Goal: Task Accomplishment & Management: Complete application form

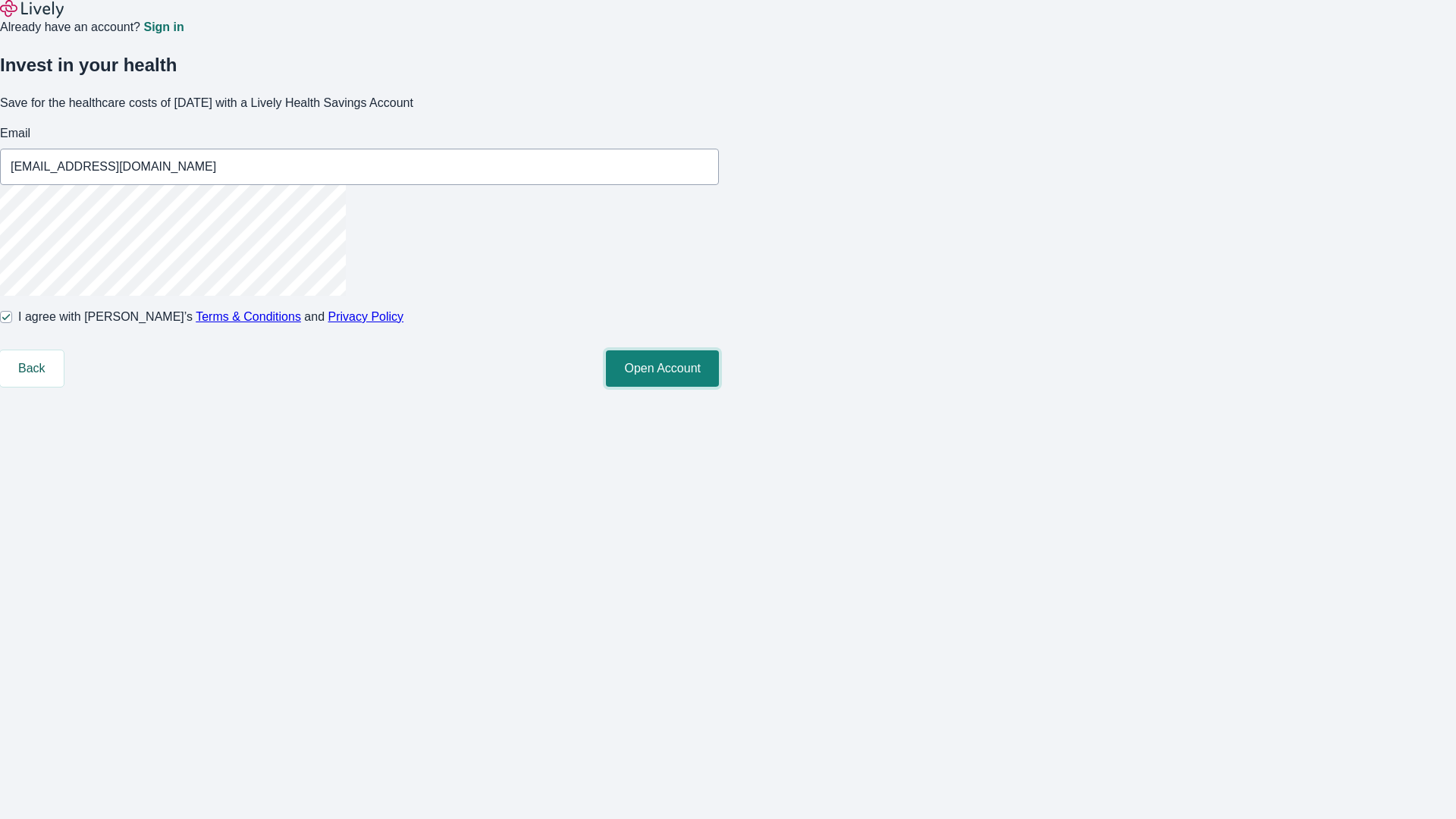
click at [719, 387] on button "Open Account" at bounding box center [662, 369] width 113 height 36
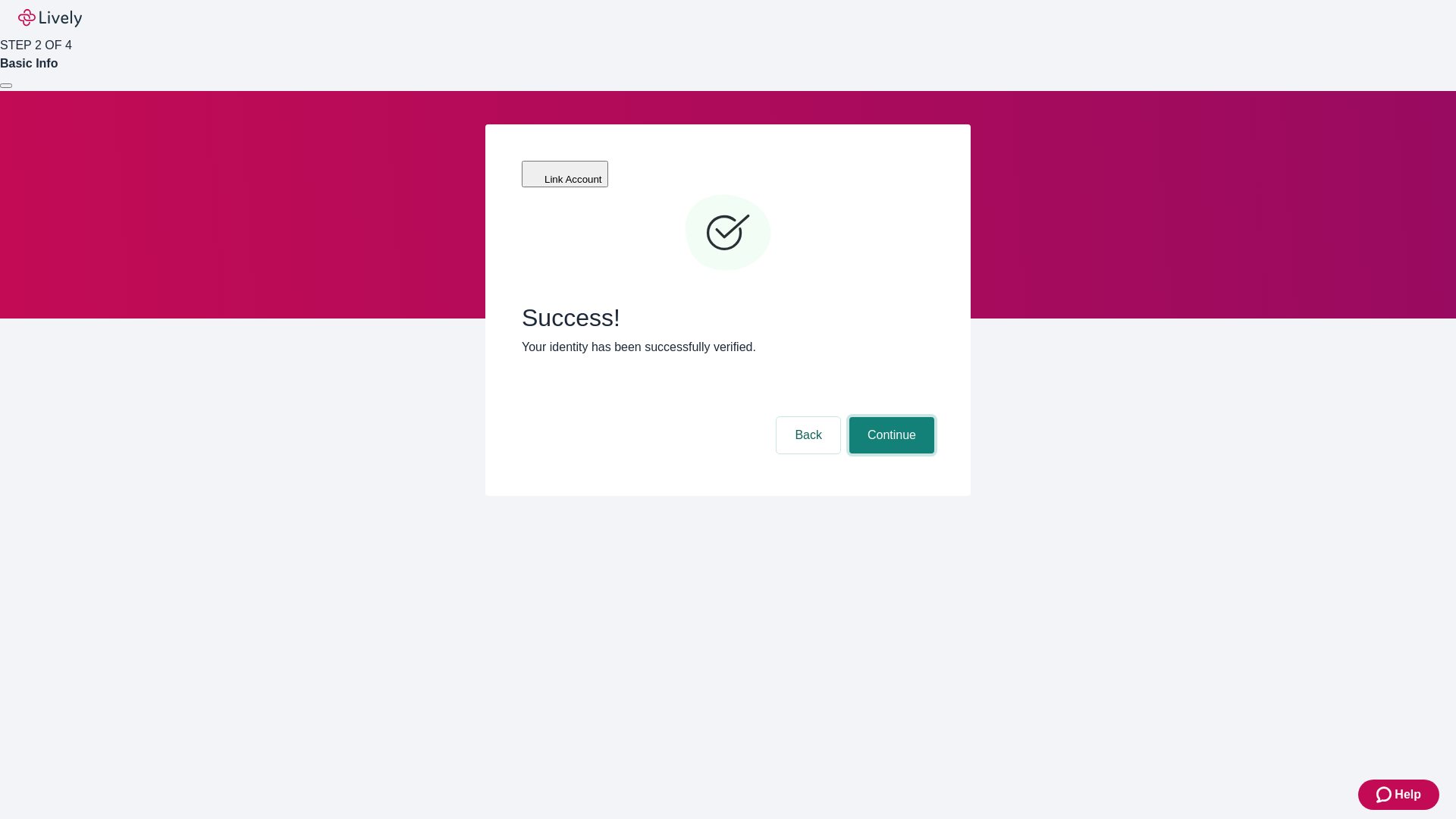
click at [889, 417] on button "Continue" at bounding box center [891, 435] width 85 height 36
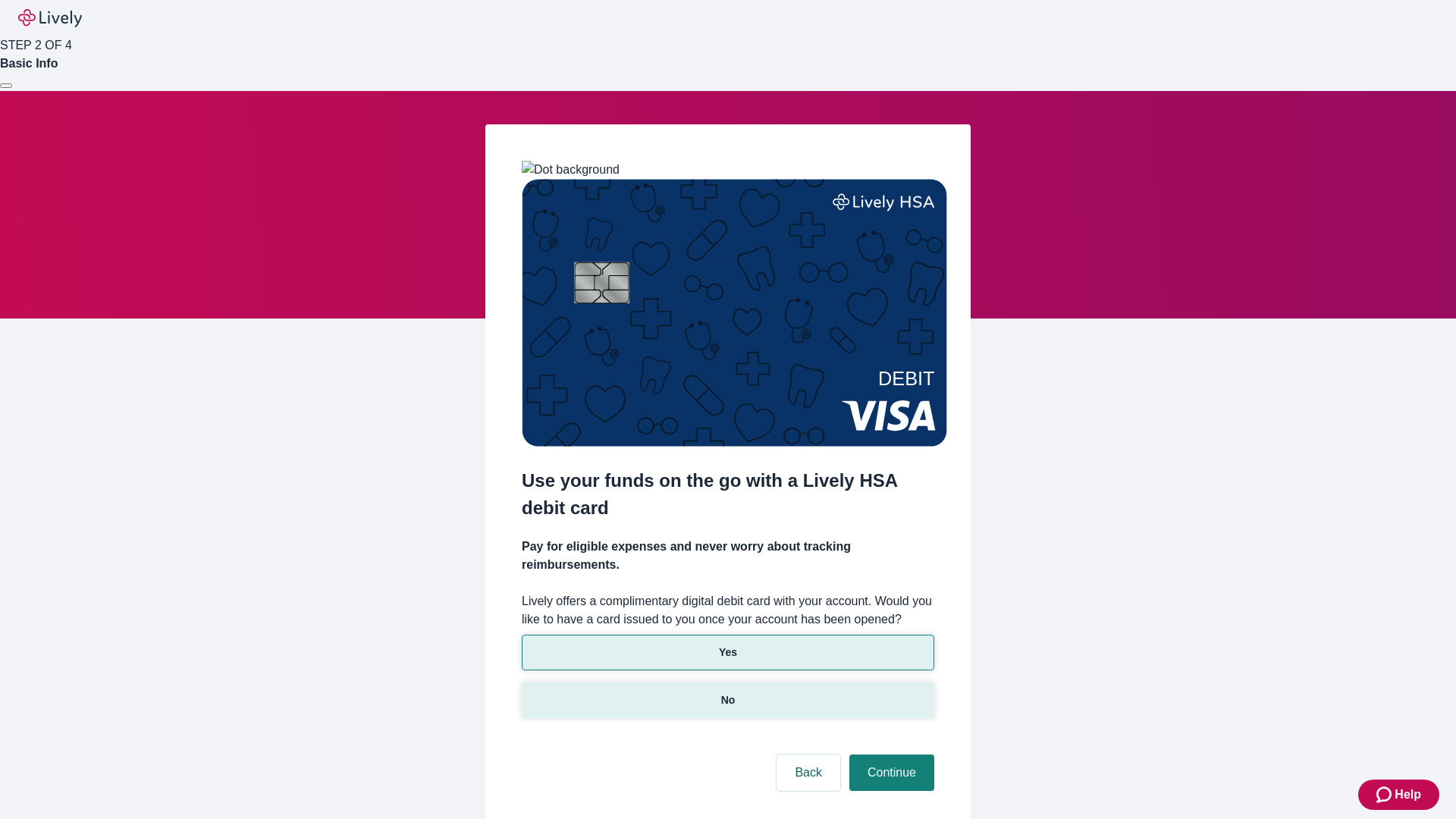
click at [727, 693] on p "No" at bounding box center [728, 700] width 14 height 16
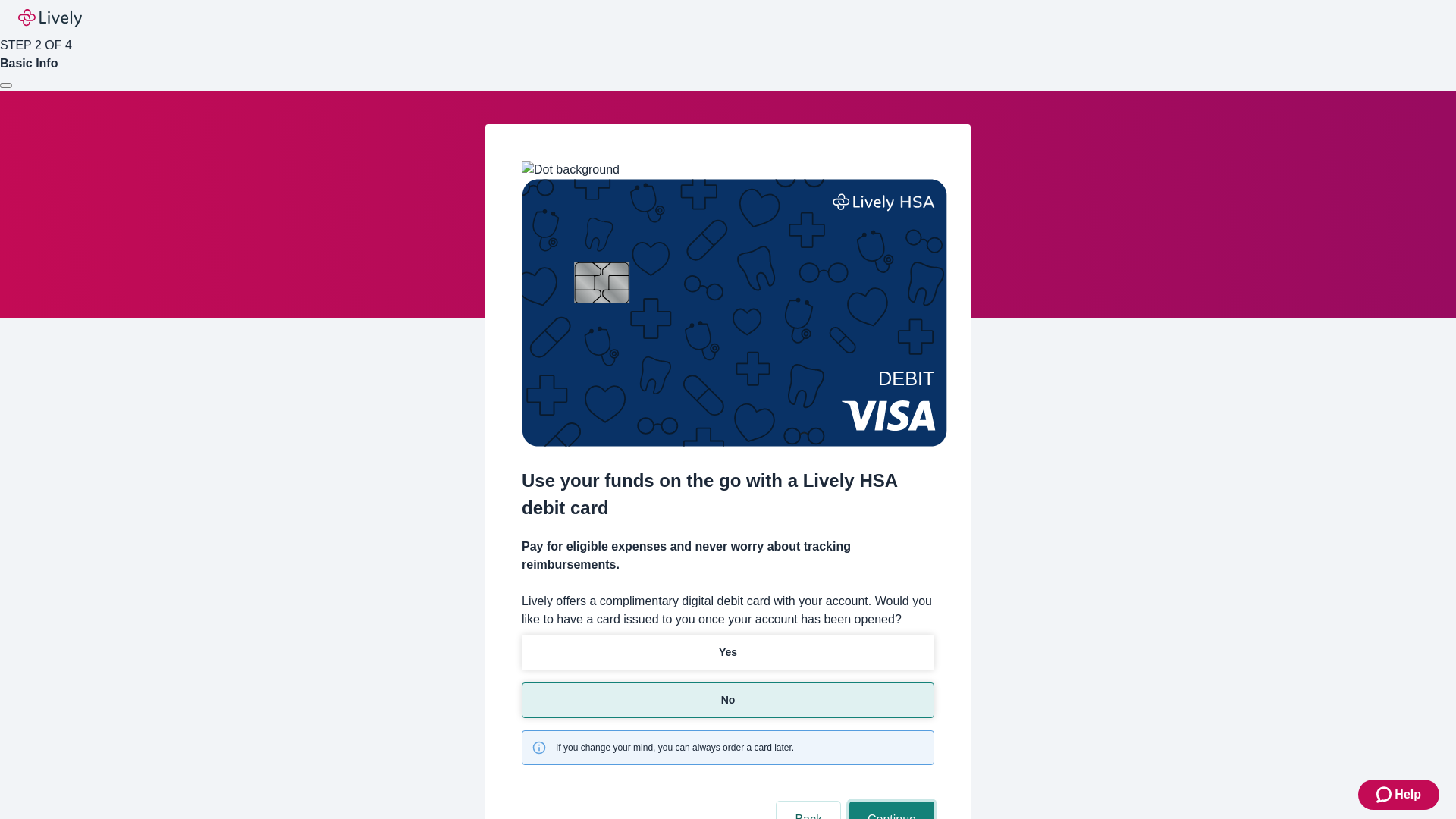
click at [889, 802] on button "Continue" at bounding box center [891, 820] width 85 height 36
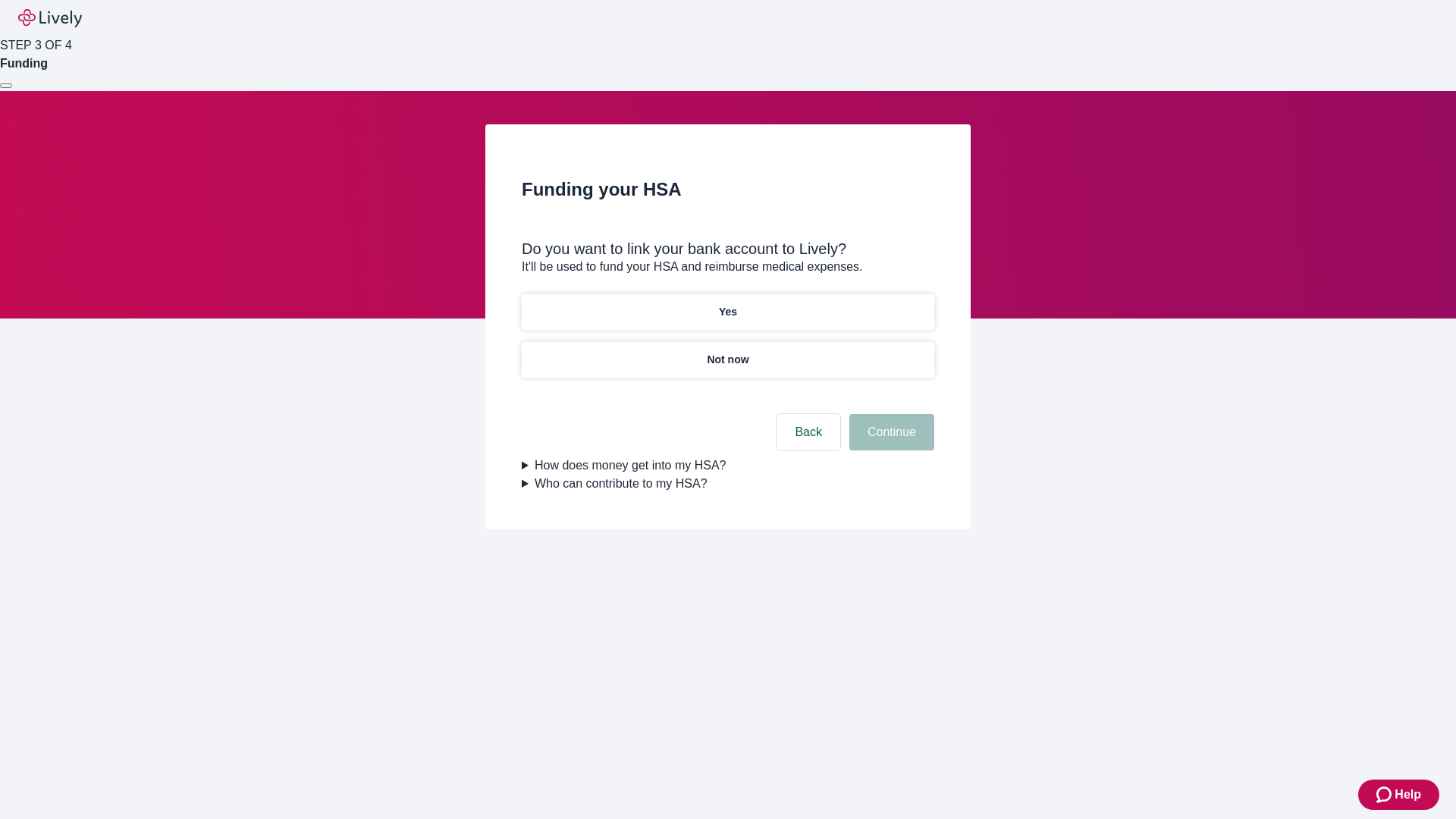
click at [727, 304] on p "Yes" at bounding box center [728, 312] width 18 height 16
click at [889, 414] on button "Continue" at bounding box center [891, 432] width 85 height 36
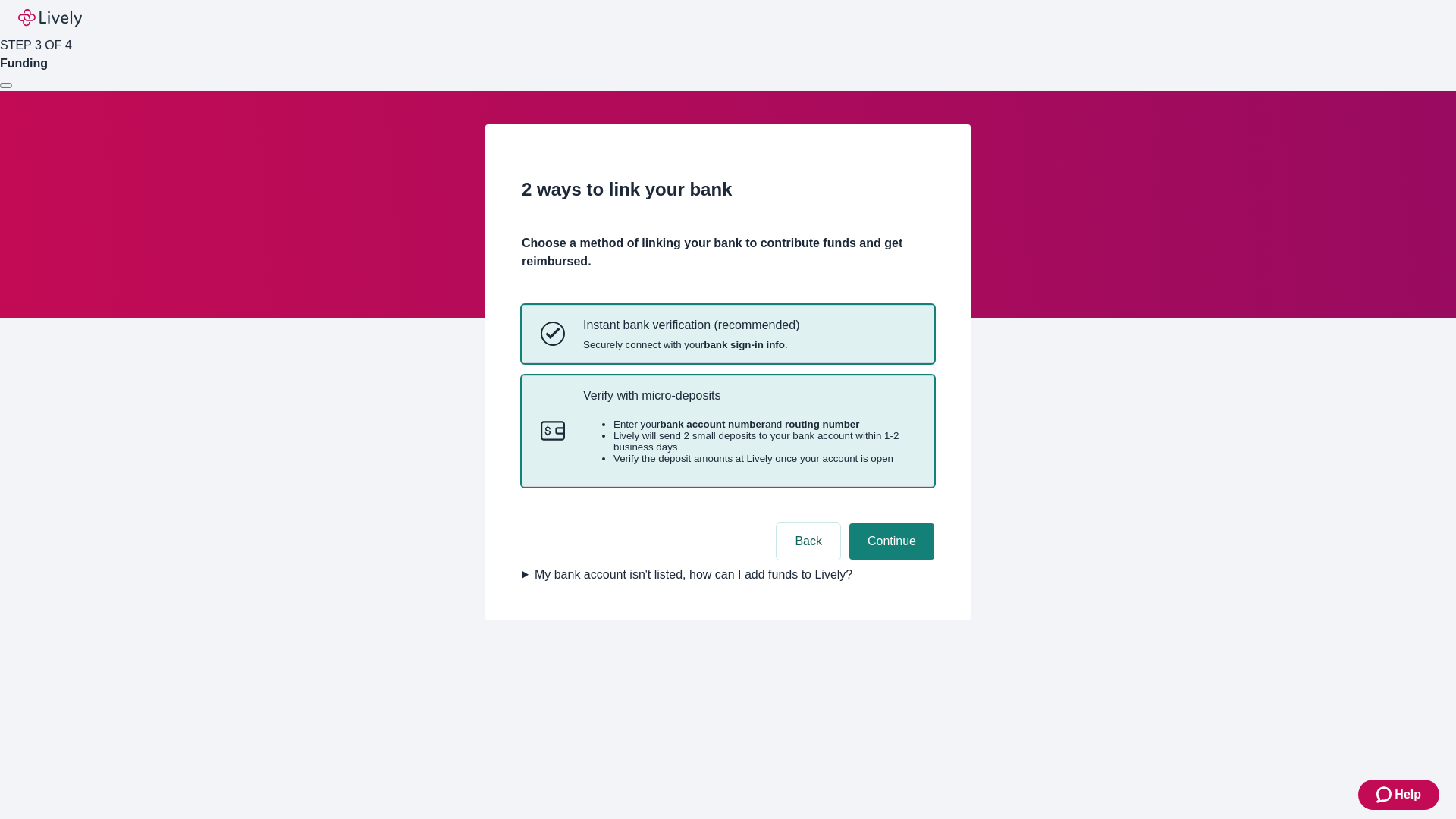
click at [748, 403] on p "Verify with micro-deposits" at bounding box center [749, 395] width 332 height 14
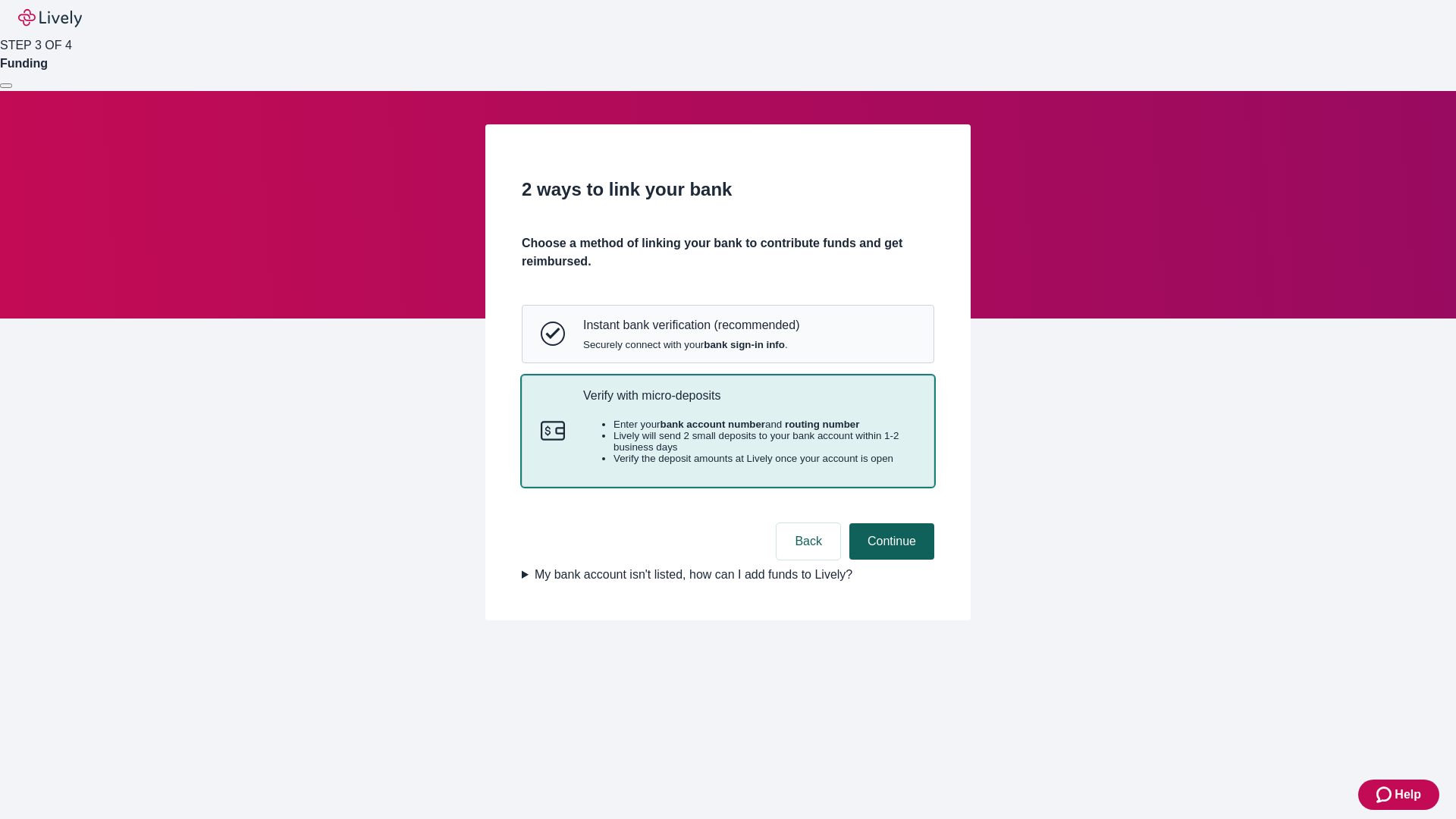
click at [889, 560] on button "Continue" at bounding box center [891, 542] width 85 height 36
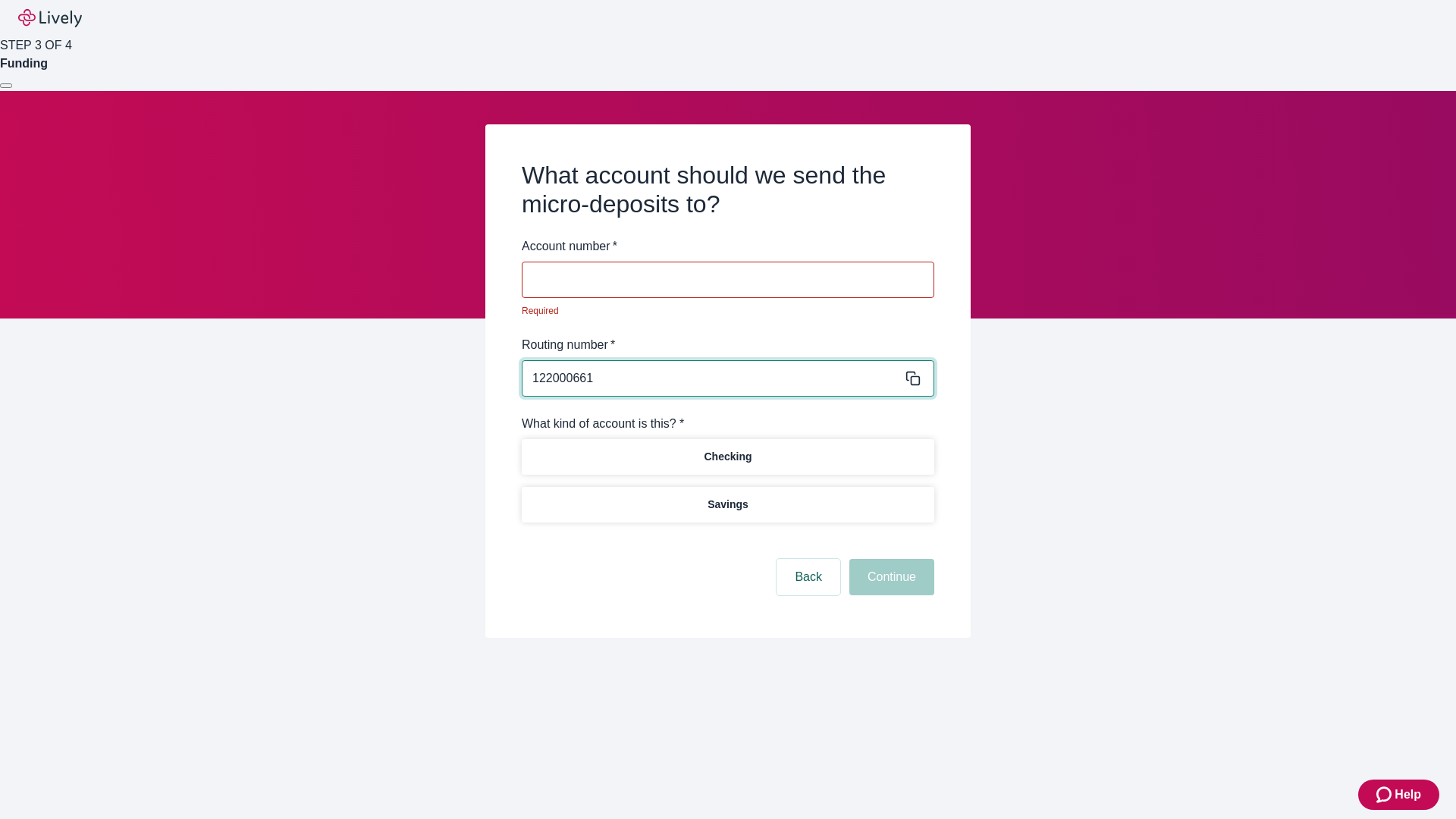
type input "122000661"
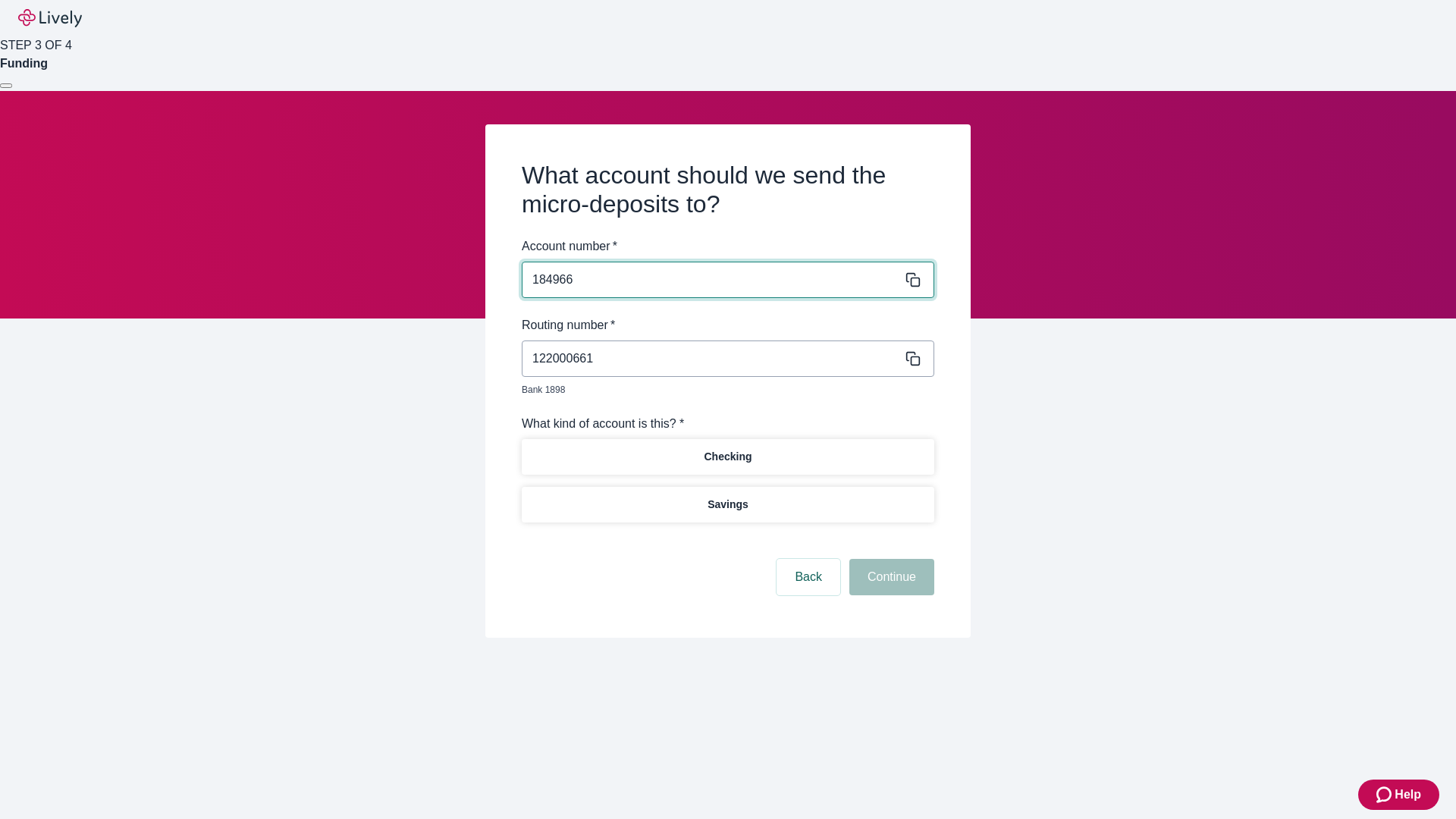
type input "184966"
click at [727, 449] on p "Checking" at bounding box center [728, 457] width 47 height 16
click at [889, 560] on button "Continue" at bounding box center [891, 577] width 85 height 36
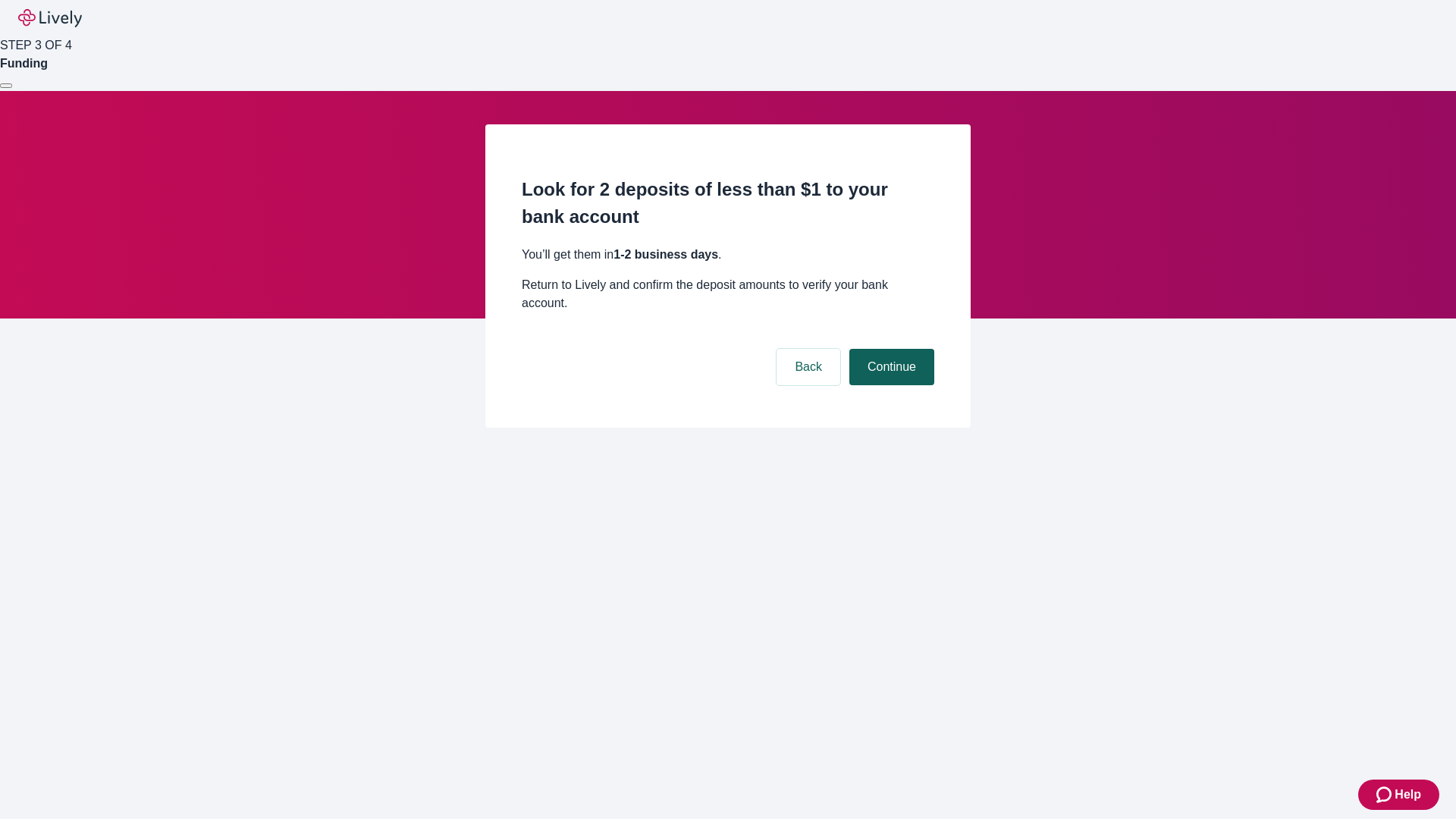
click at [889, 349] on button "Continue" at bounding box center [891, 367] width 85 height 36
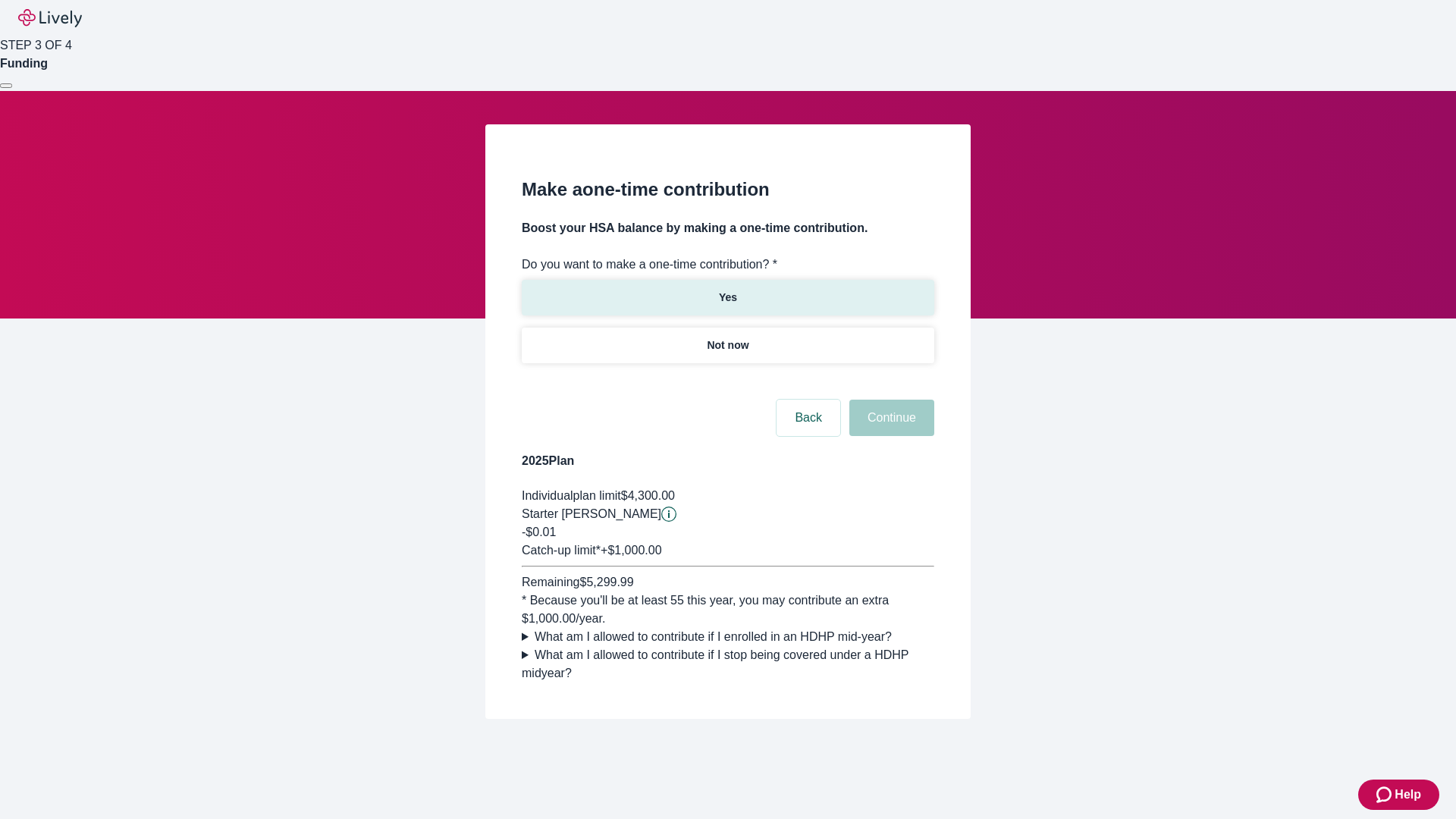
click at [727, 290] on p "Yes" at bounding box center [728, 297] width 18 height 16
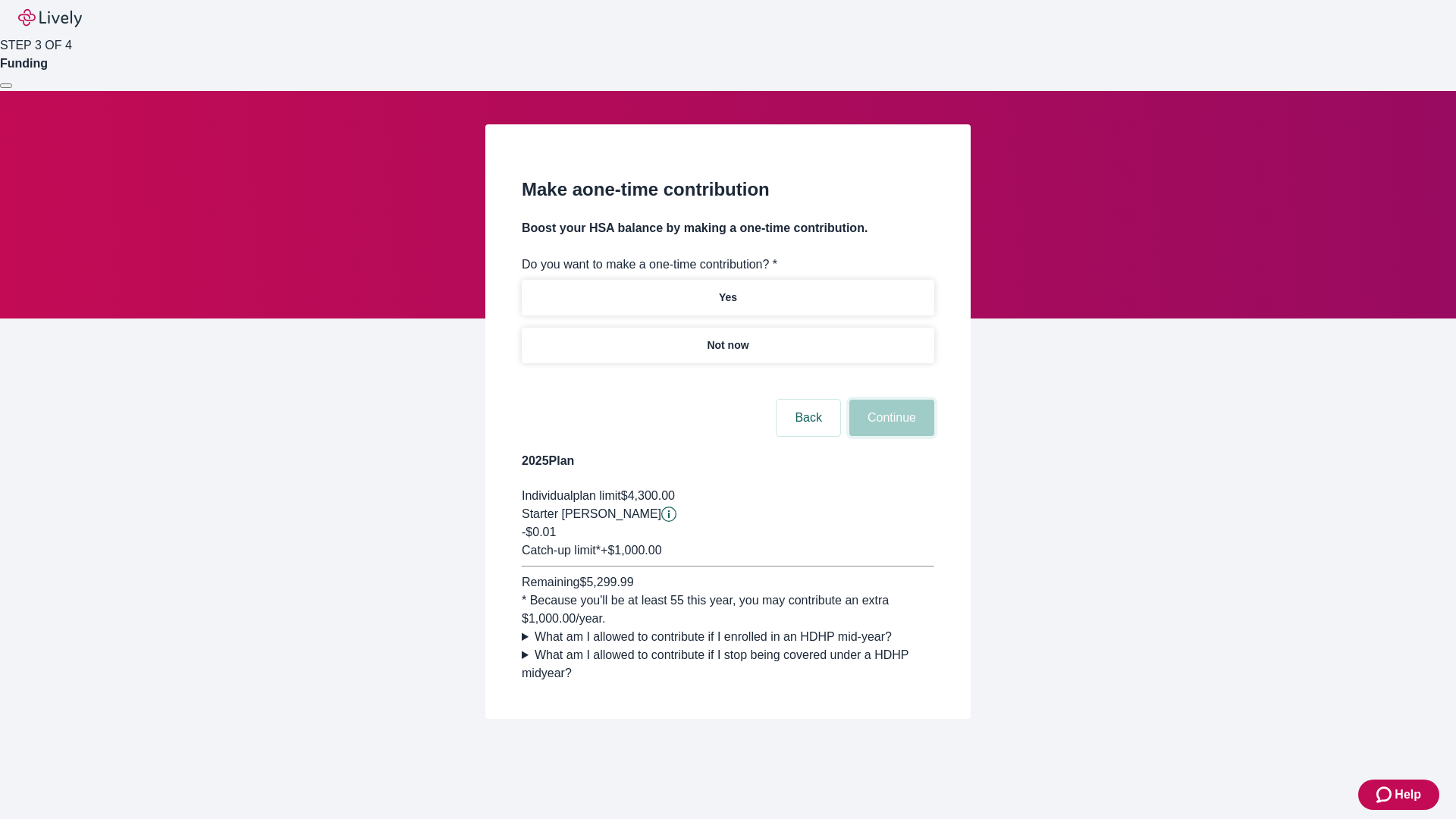
click at [889, 436] on button "Continue" at bounding box center [891, 418] width 85 height 36
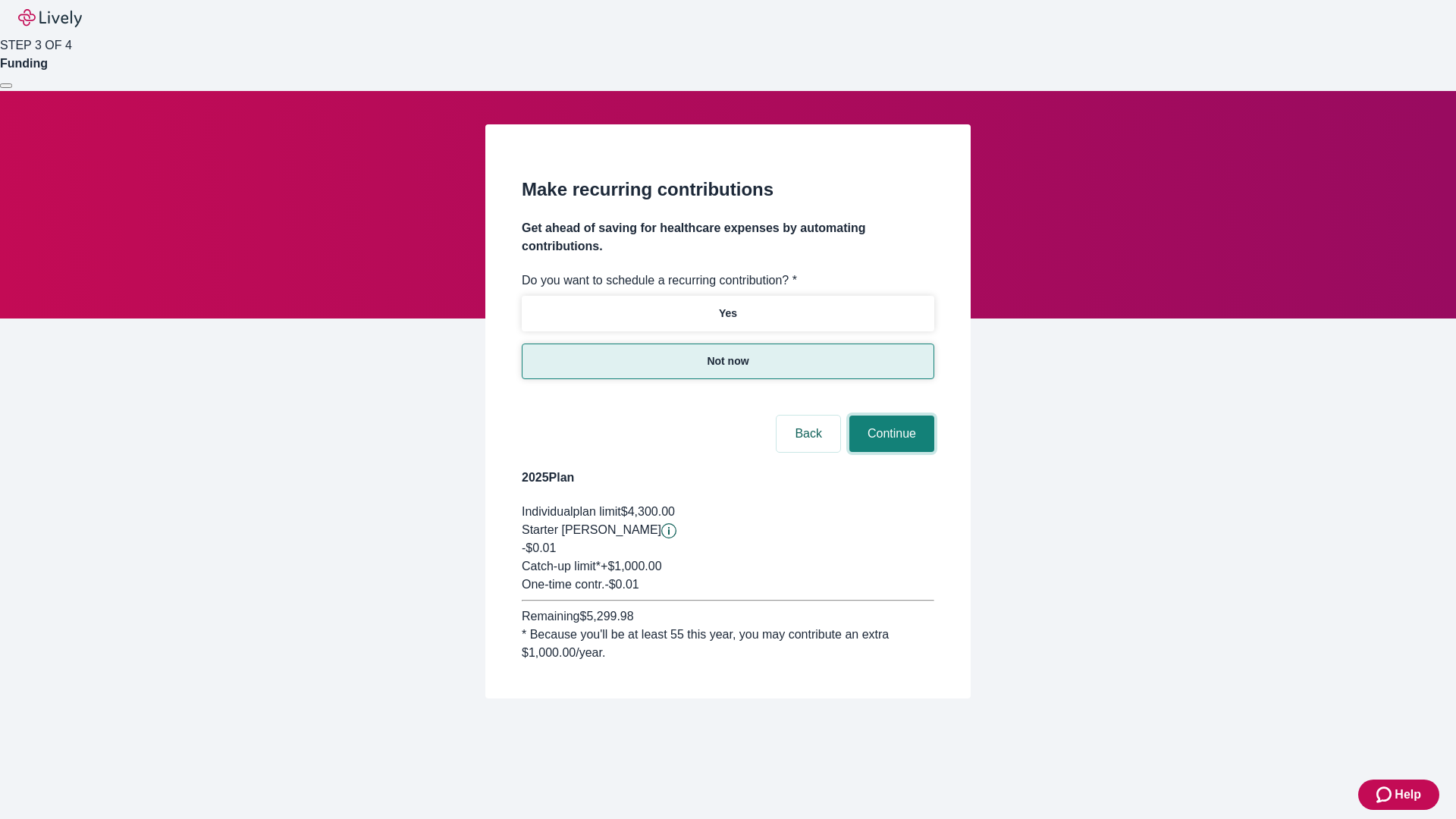
click at [889, 415] on button "Continue" at bounding box center [891, 433] width 85 height 36
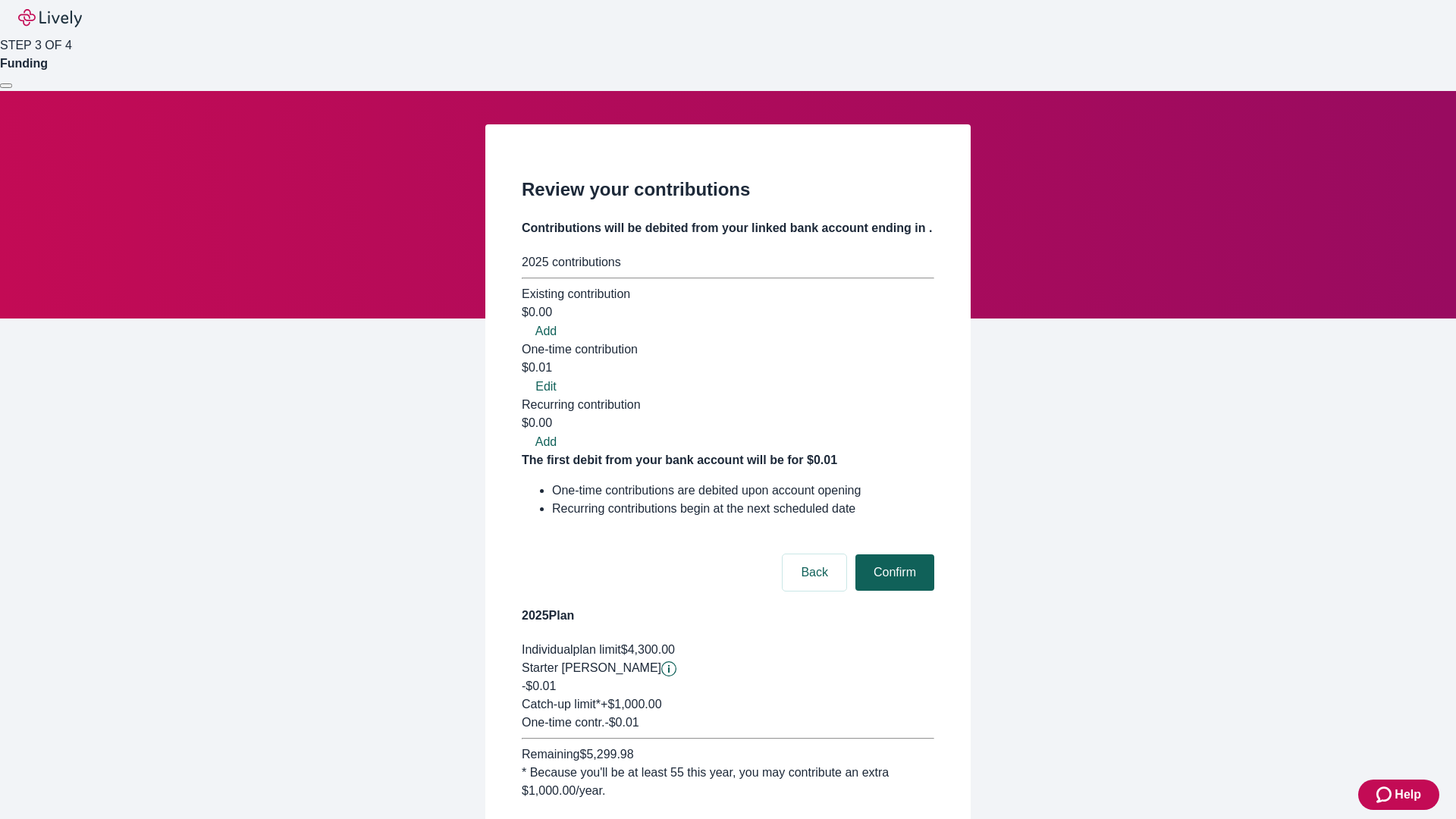
click at [892, 554] on button "Confirm" at bounding box center [894, 572] width 79 height 36
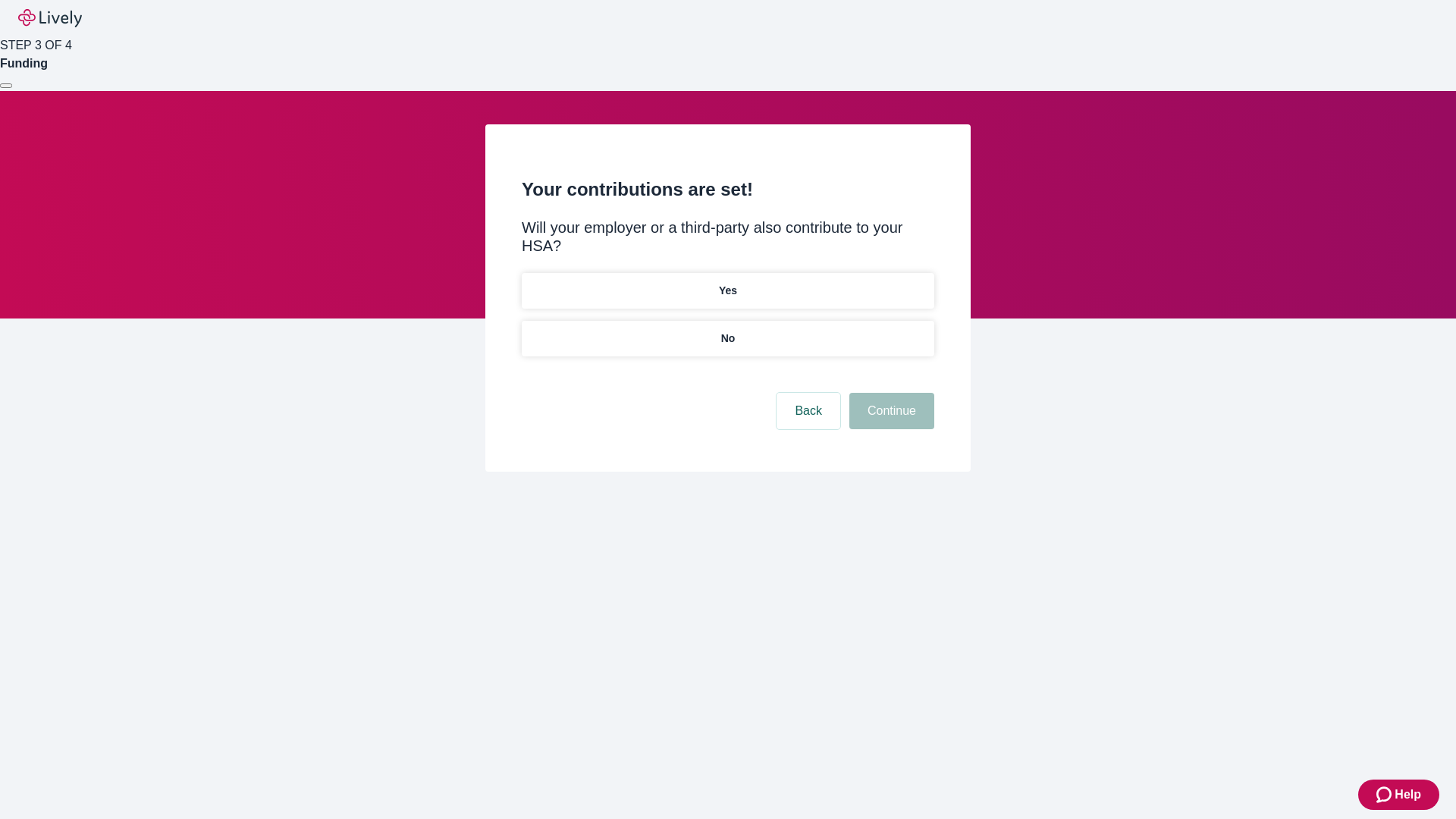
click at [727, 331] on p "No" at bounding box center [728, 338] width 14 height 16
click at [889, 392] on button "Continue" at bounding box center [891, 410] width 85 height 36
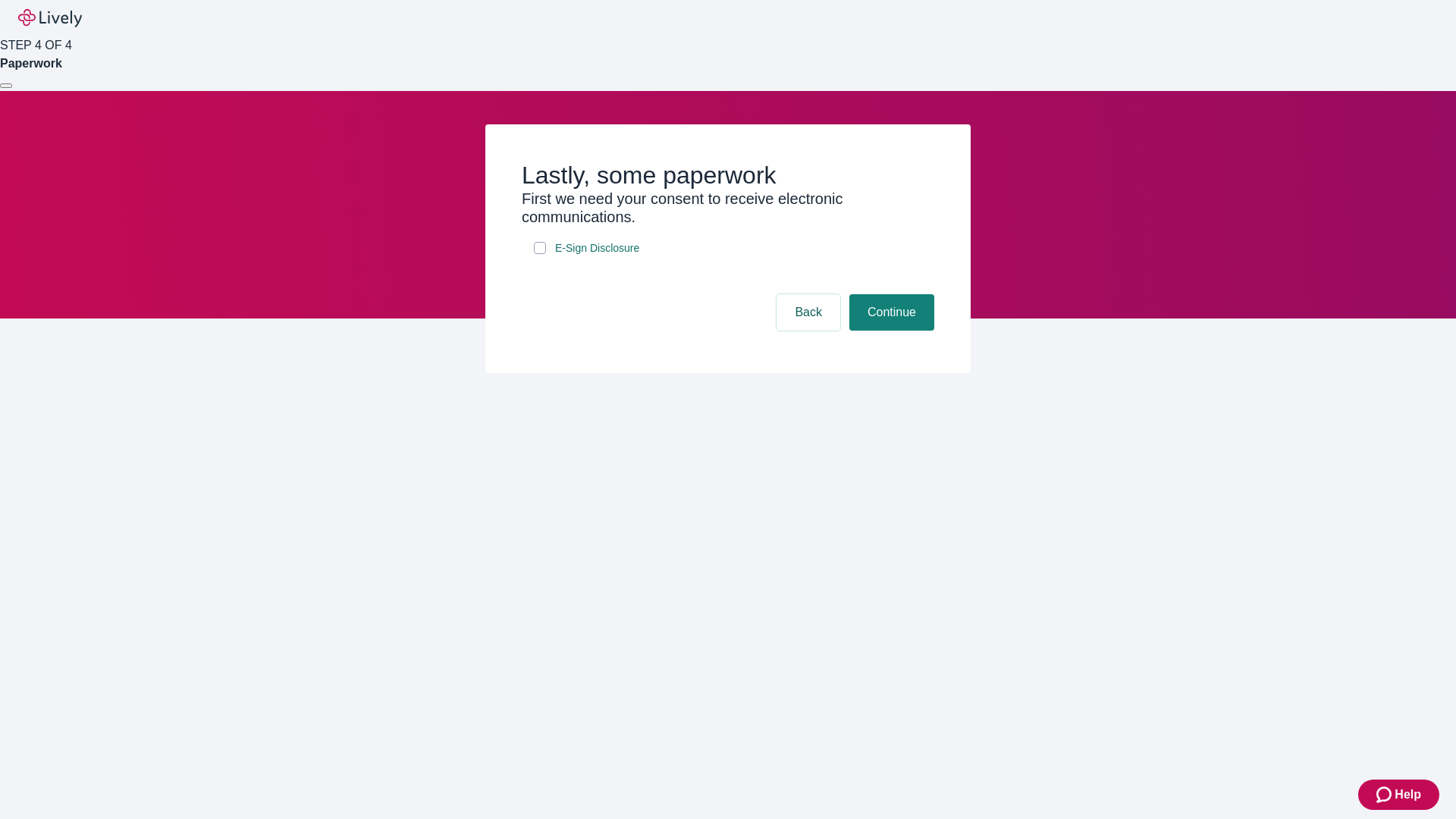
click at [539, 254] on input "E-Sign Disclosure" at bounding box center [539, 248] width 12 height 12
checkbox input "true"
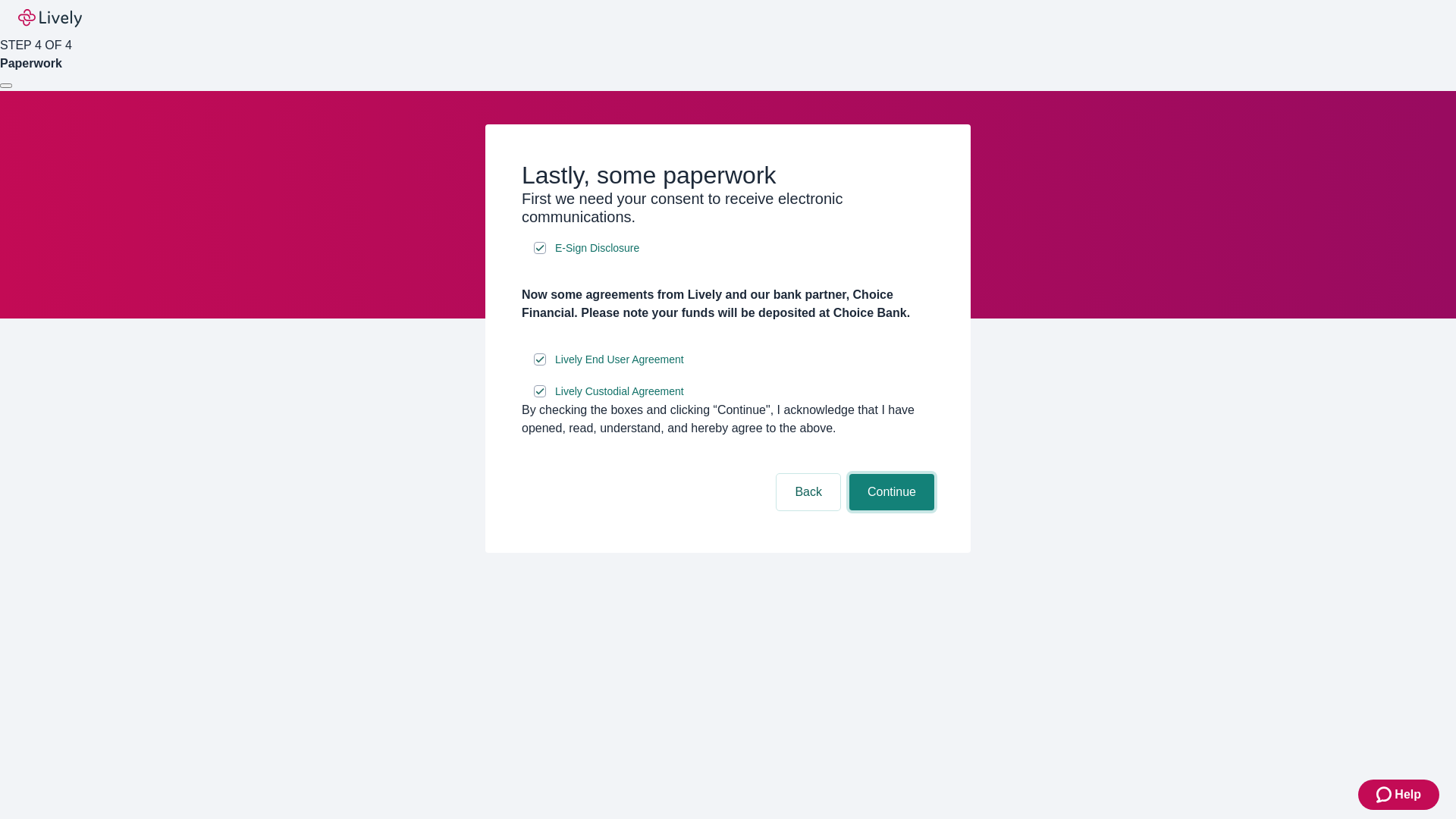
click at [889, 510] on button "Continue" at bounding box center [891, 492] width 85 height 36
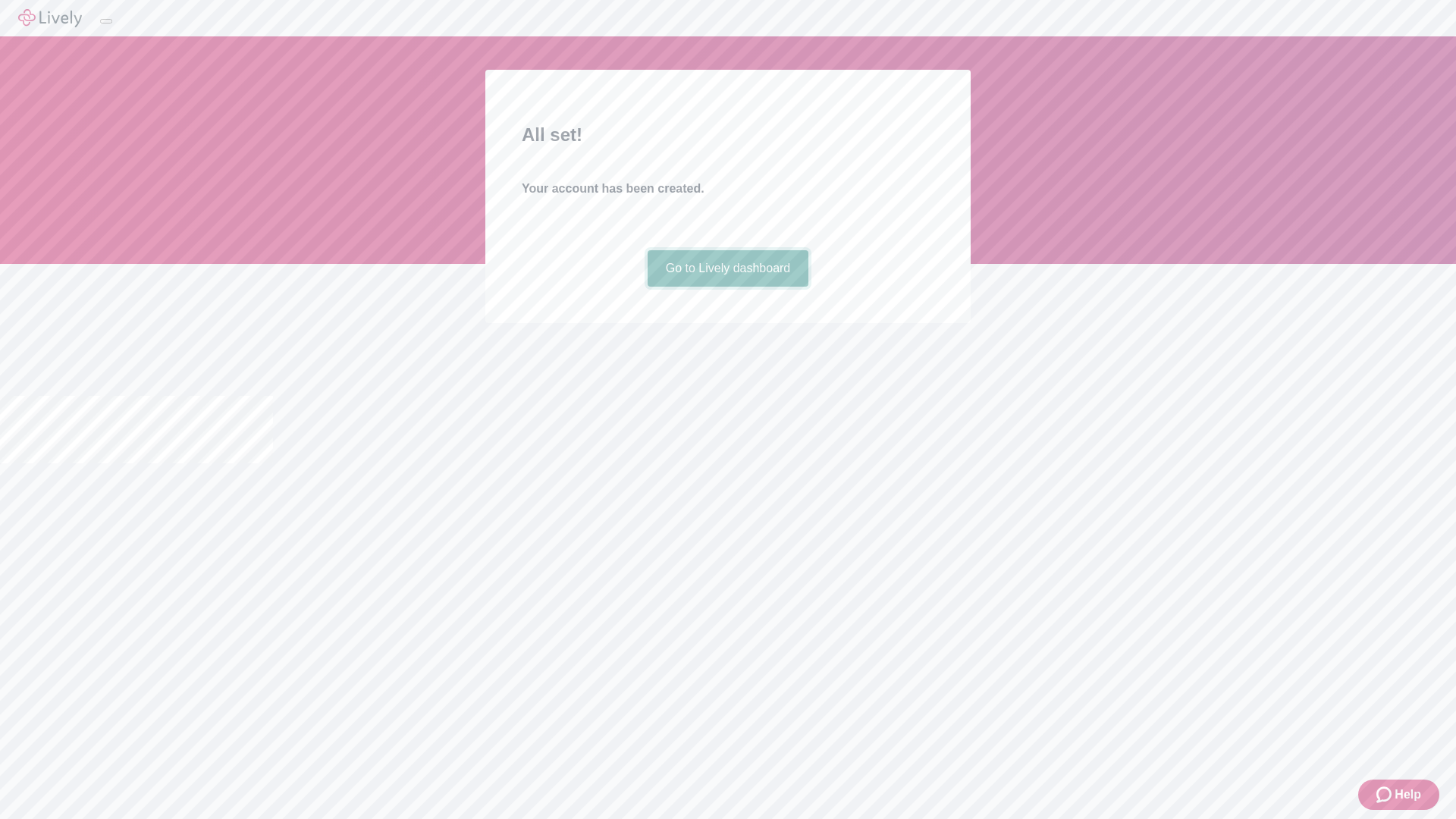
click at [727, 287] on link "Go to Lively dashboard" at bounding box center [728, 268] width 161 height 36
